Goal: Check status: Check status

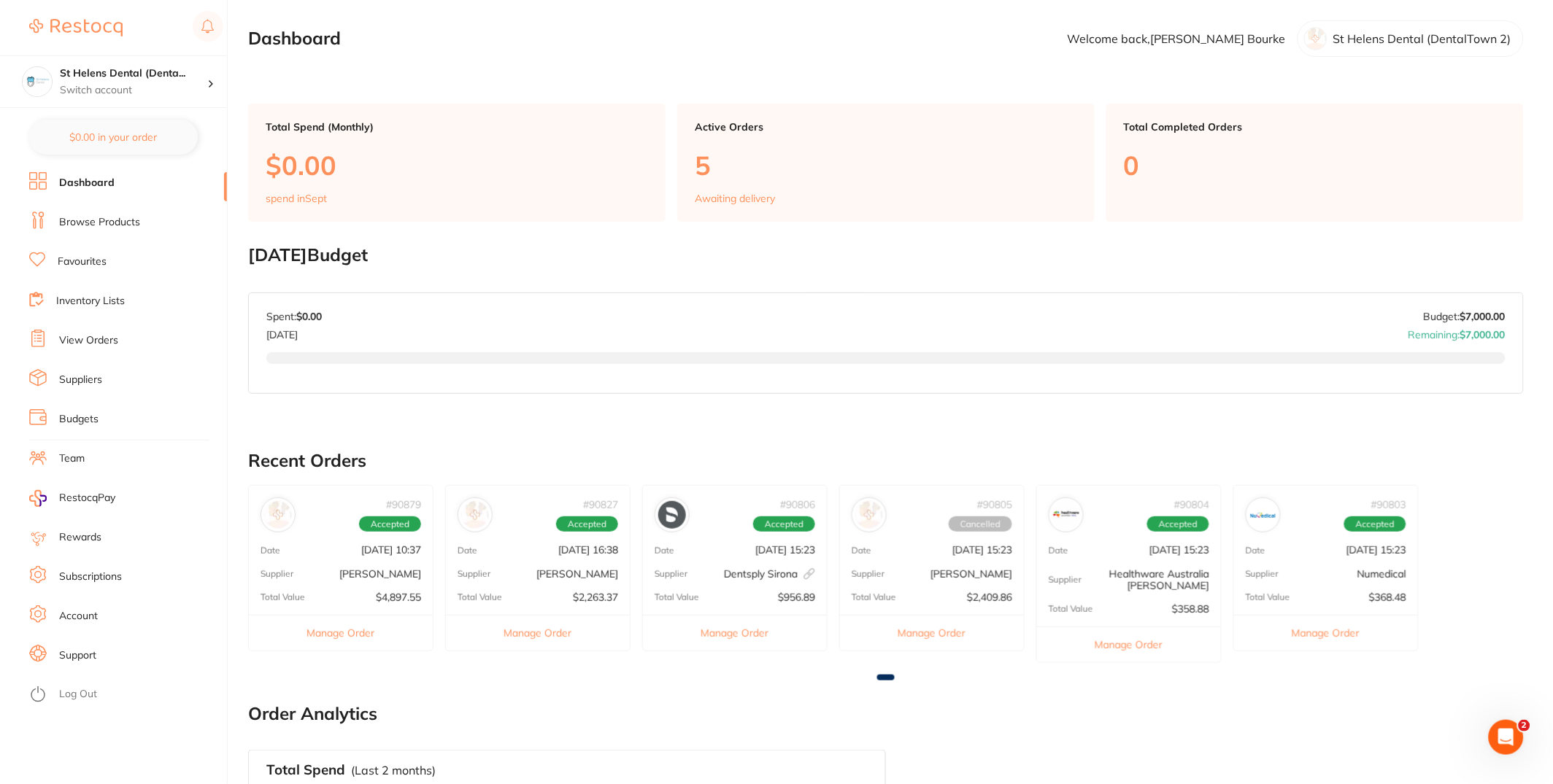
click at [75, 337] on link "View Orders" at bounding box center [88, 340] width 59 height 14
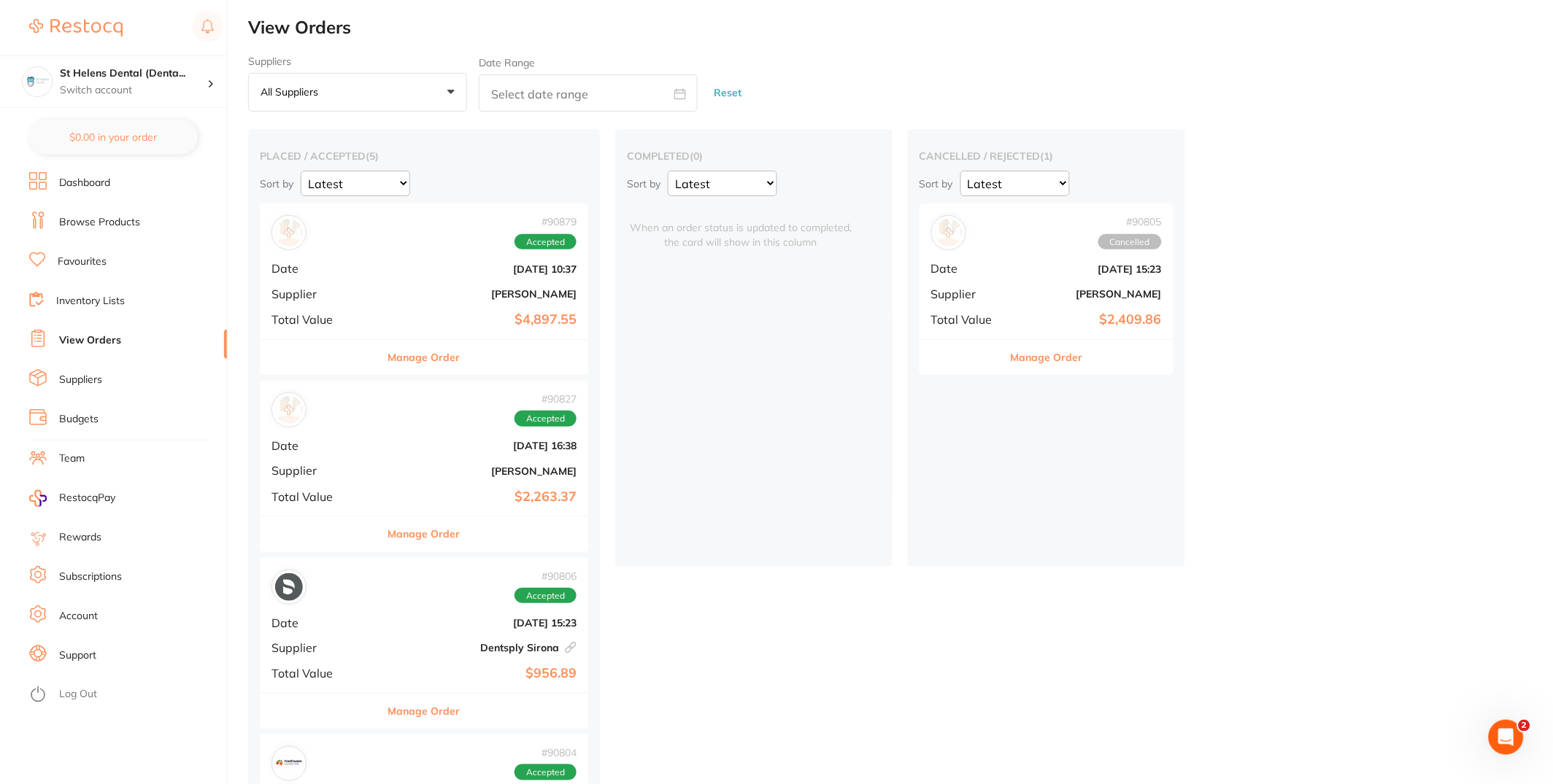
click at [420, 97] on button "All suppliers +0" at bounding box center [357, 93] width 219 height 39
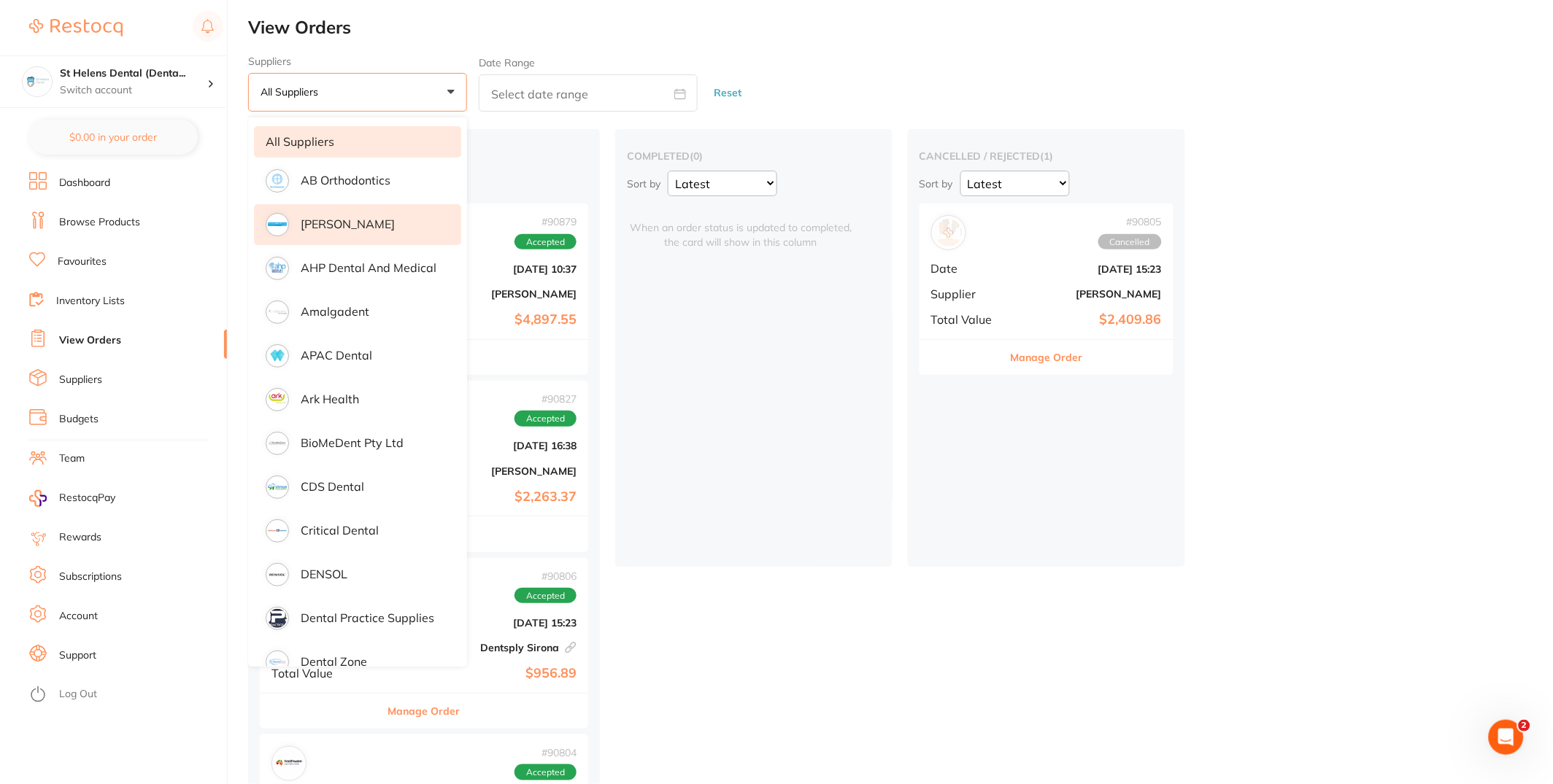
click at [393, 229] on li "[PERSON_NAME]" at bounding box center [357, 224] width 207 height 41
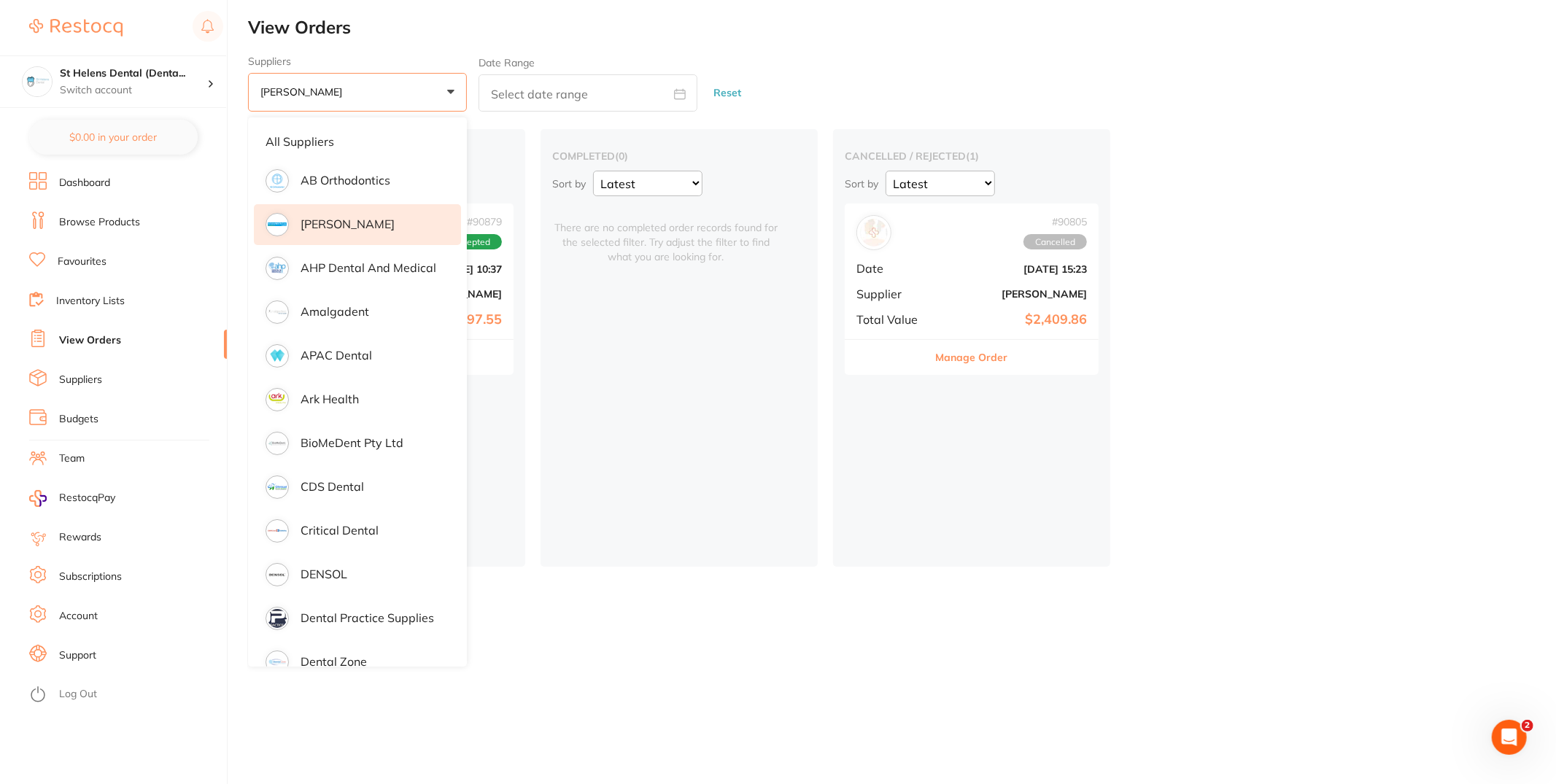
click at [790, 505] on div "completed ( 0 ) Sort by Latest Notification There are no completed order record…" at bounding box center [679, 348] width 277 height 438
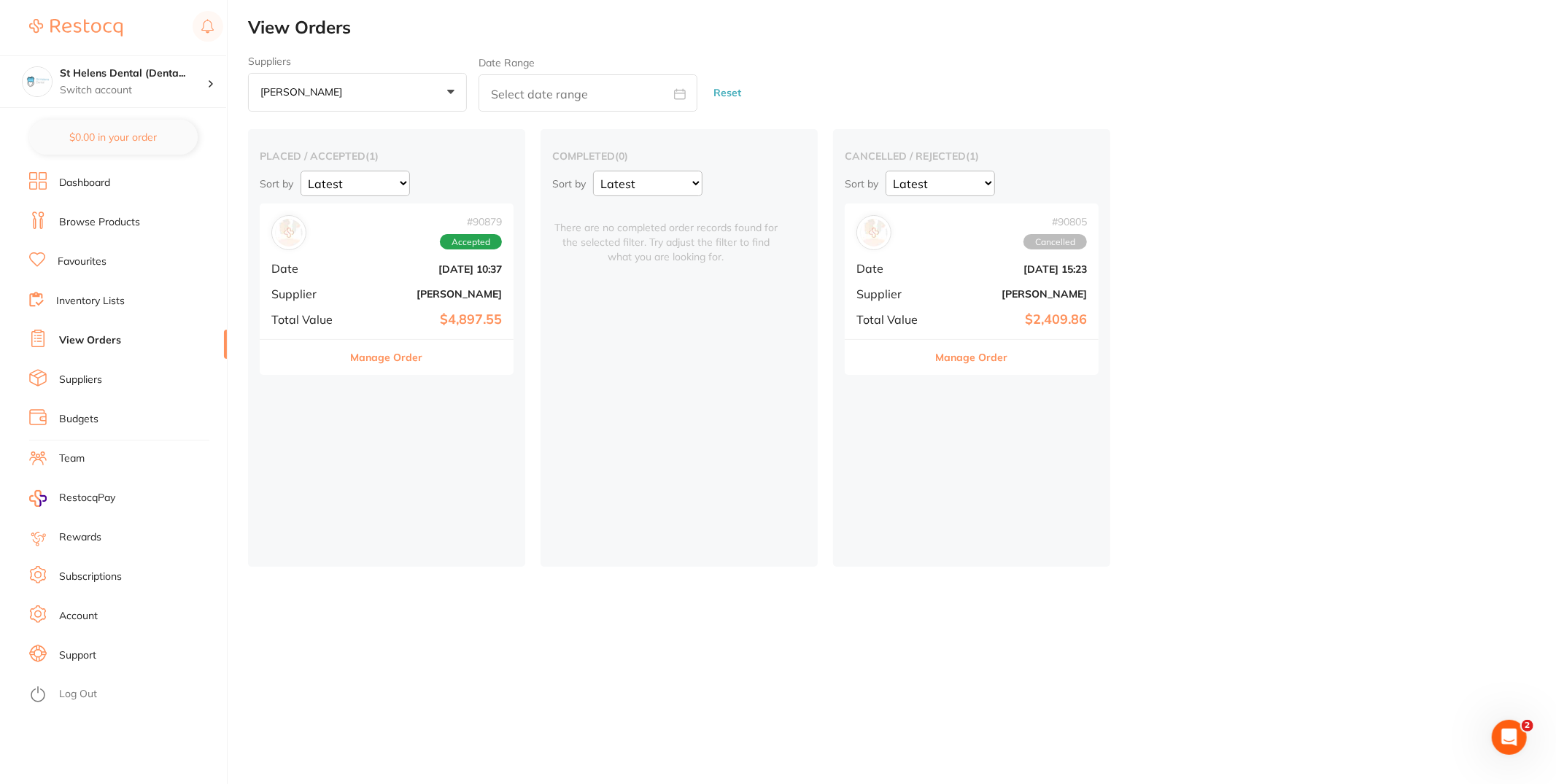
click at [375, 285] on div "# 90879 Accepted Date [DATE] 10:37 Supplier [PERSON_NAME] Total Value $4,897.55" at bounding box center [387, 270] width 254 height 135
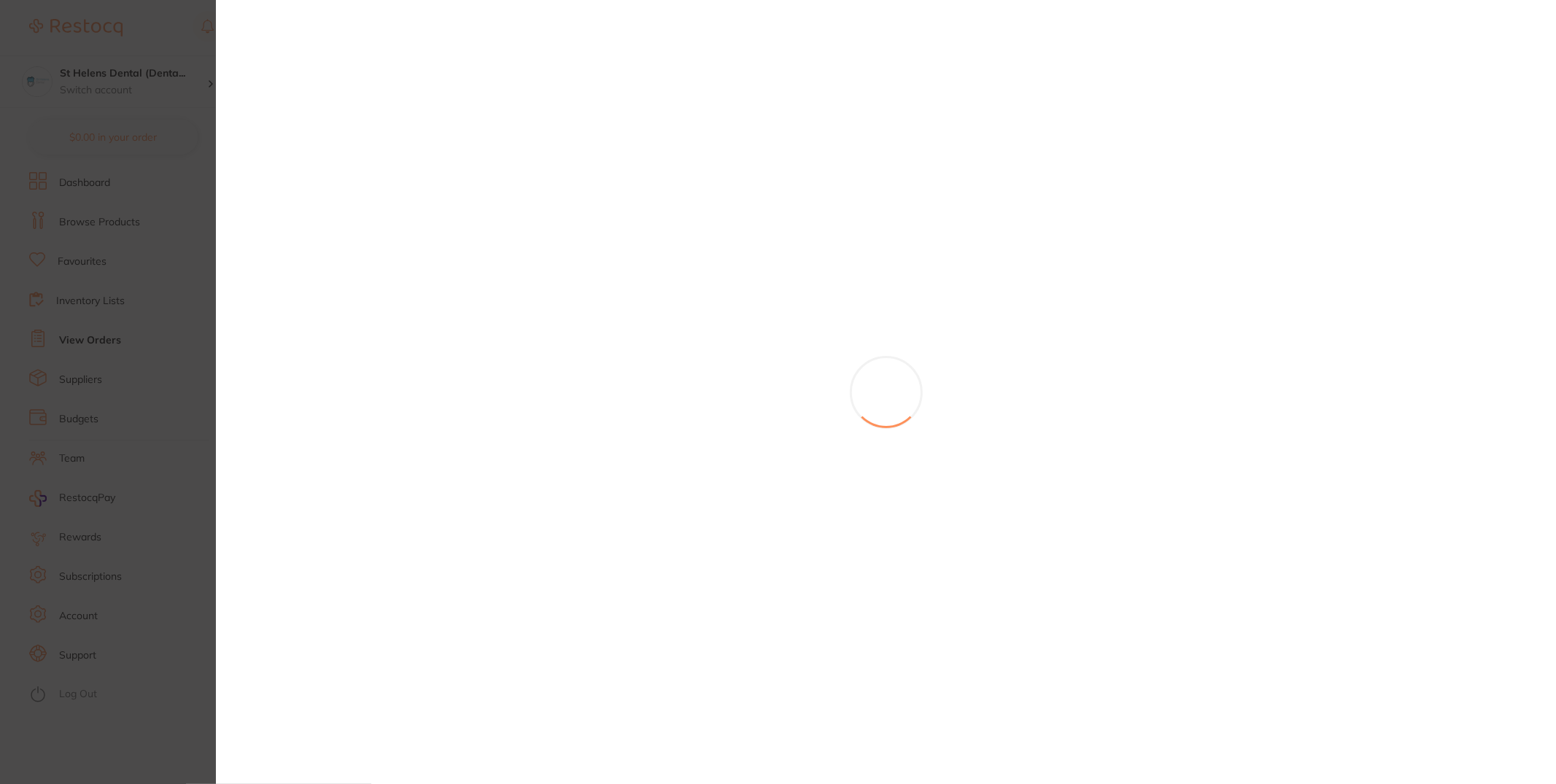
click at [202, 138] on section at bounding box center [778, 392] width 1556 height 784
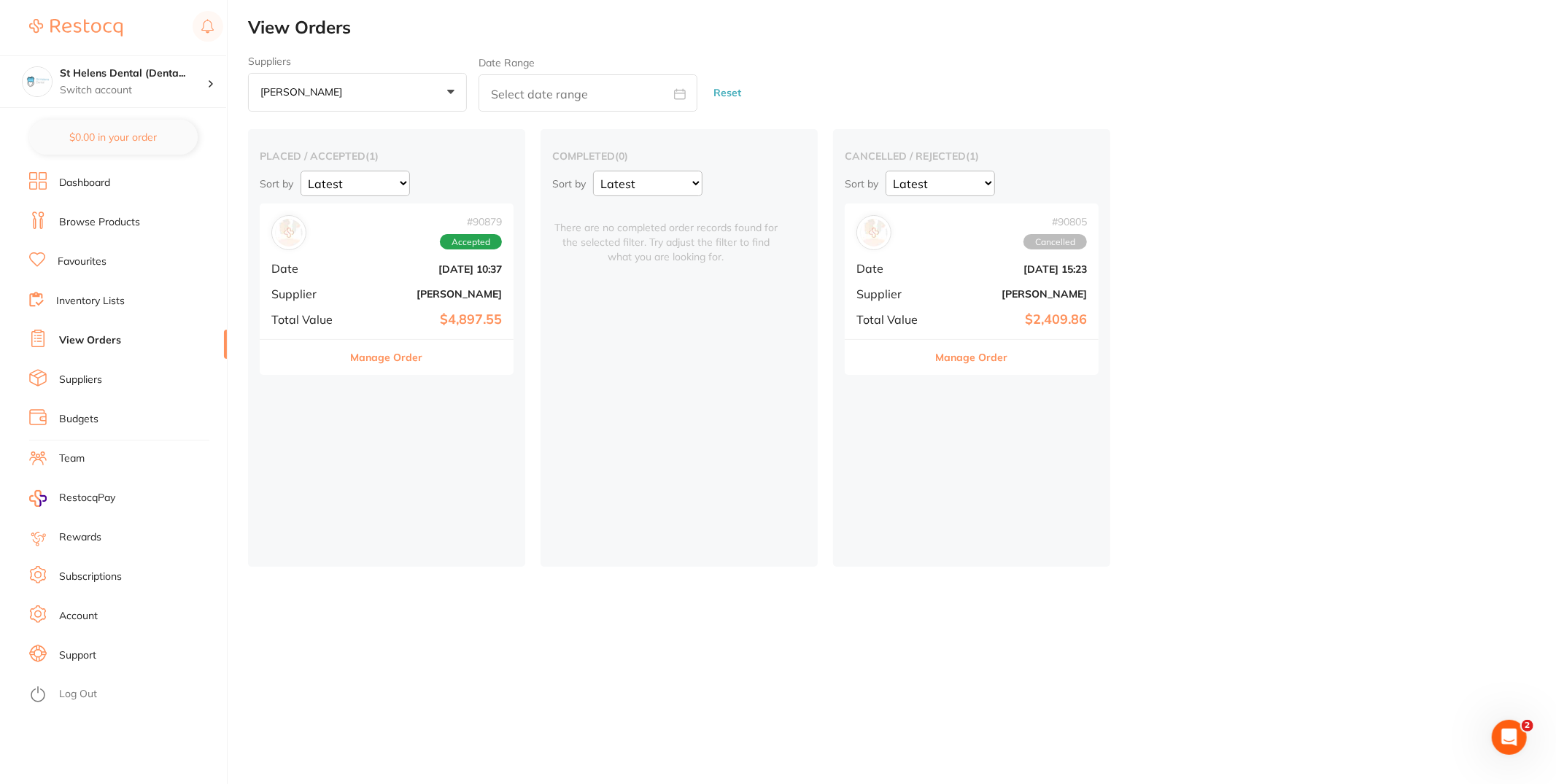
click at [989, 293] on b "[PERSON_NAME]" at bounding box center [1014, 294] width 146 height 11
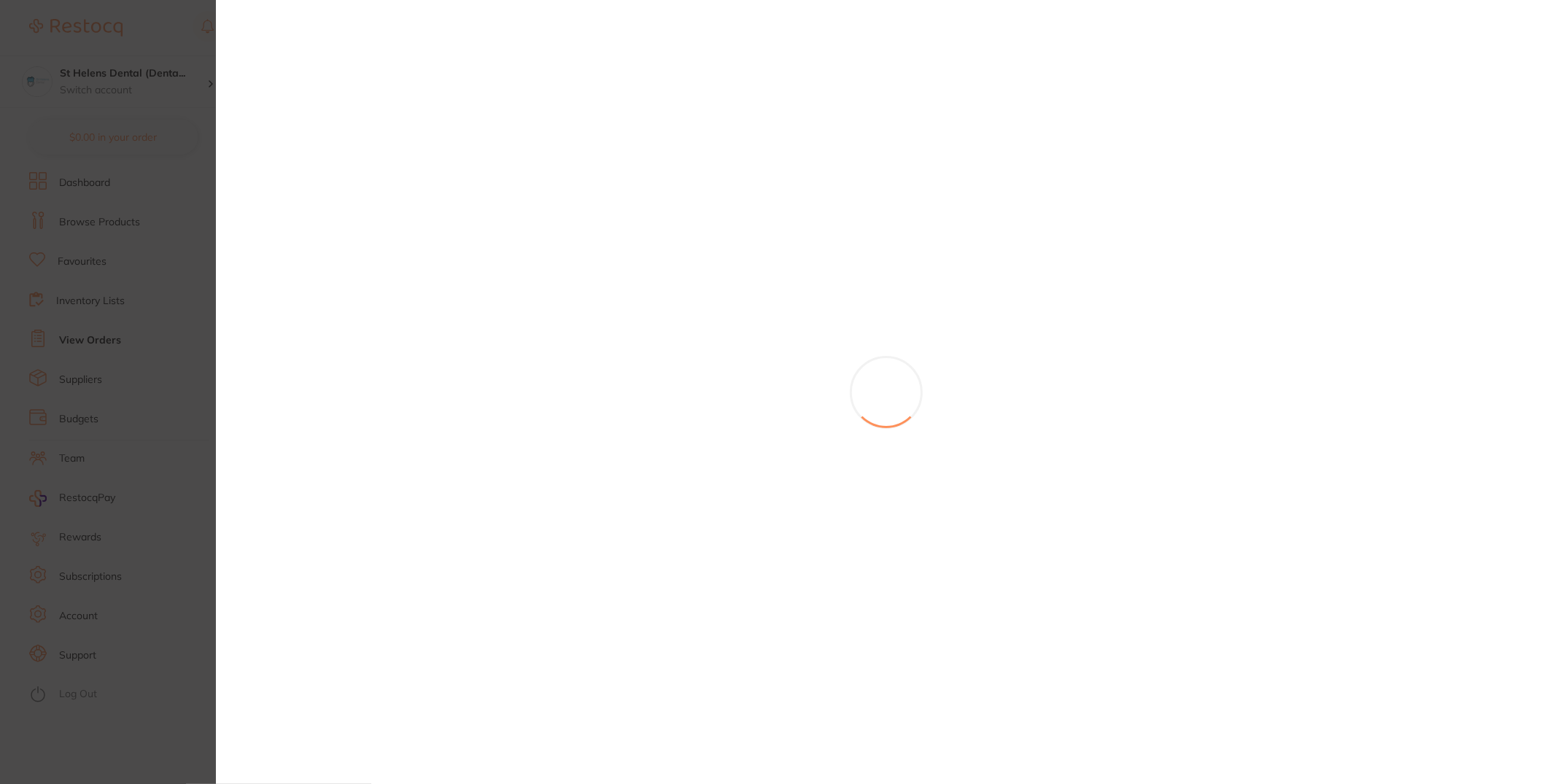
click at [75, 378] on section at bounding box center [778, 392] width 1556 height 784
